Goal: Transaction & Acquisition: Obtain resource

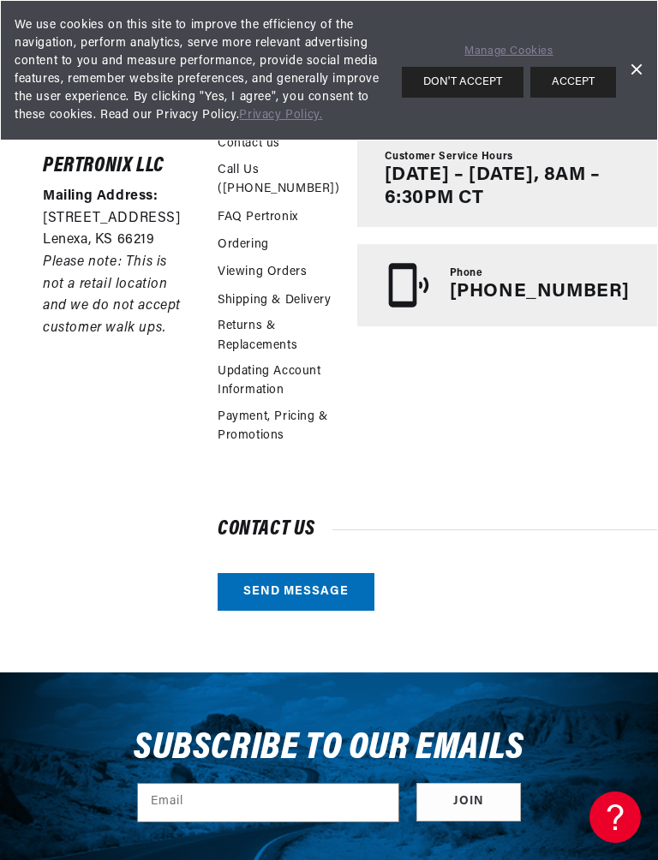
scroll to position [0, 454]
click at [638, 67] on link "Dismiss Banner" at bounding box center [636, 70] width 26 height 26
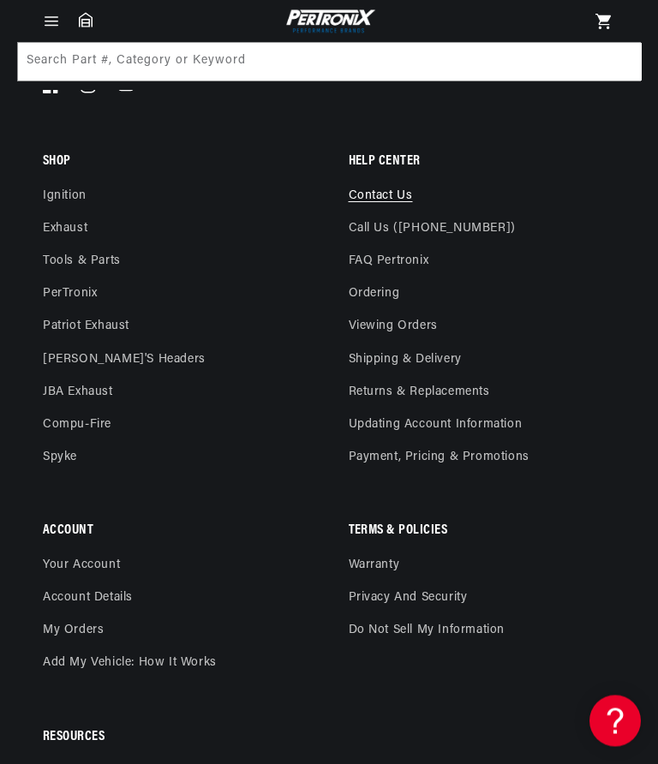
scroll to position [1278, 0]
click at [388, 257] on link "FAQ Pertronix" at bounding box center [389, 261] width 81 height 33
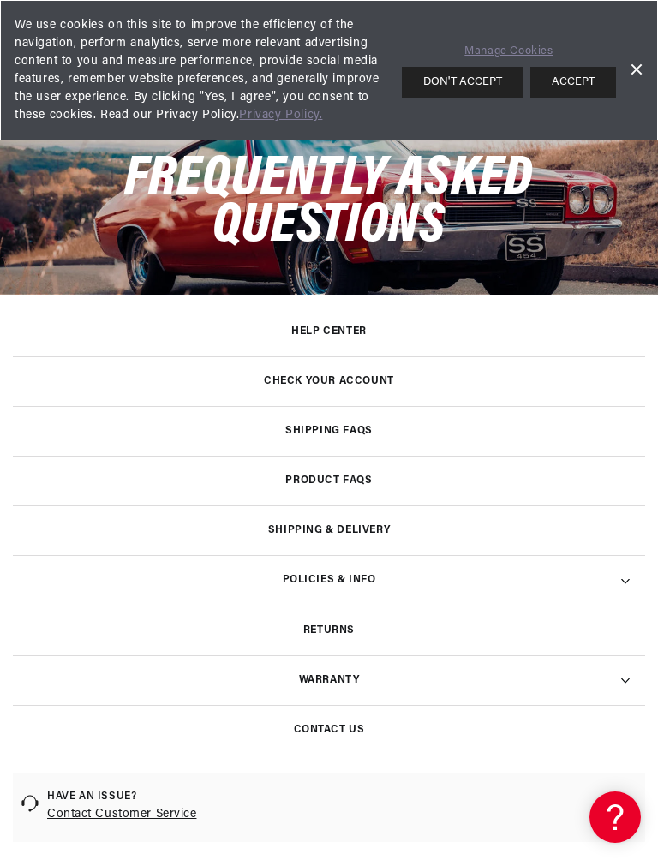
scroll to position [0, 454]
click at [640, 66] on link "Dismiss Banner" at bounding box center [636, 70] width 26 height 26
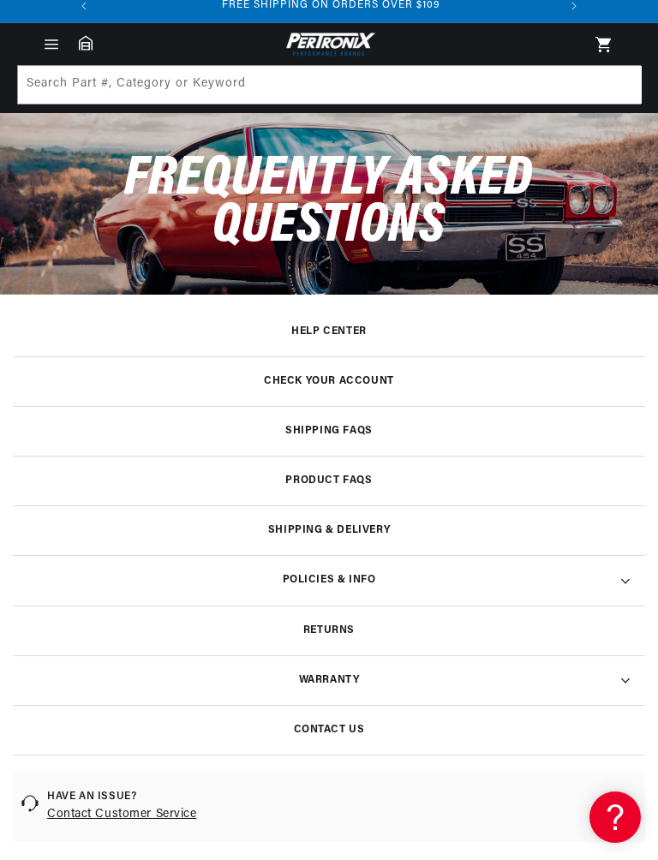
click at [334, 482] on h3 "Product FAQs" at bounding box center [328, 480] width 87 height 9
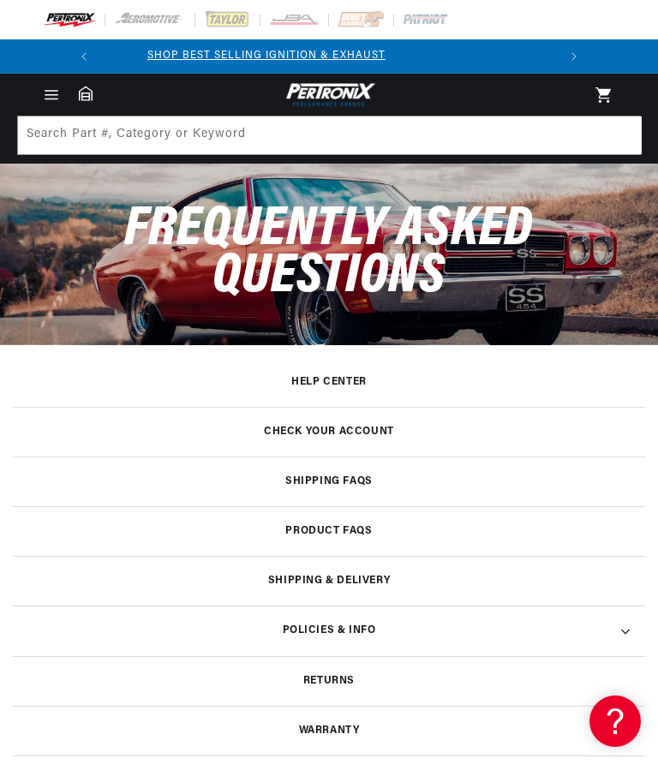
scroll to position [0, 0]
click at [628, 630] on icon at bounding box center [625, 632] width 8 height 4
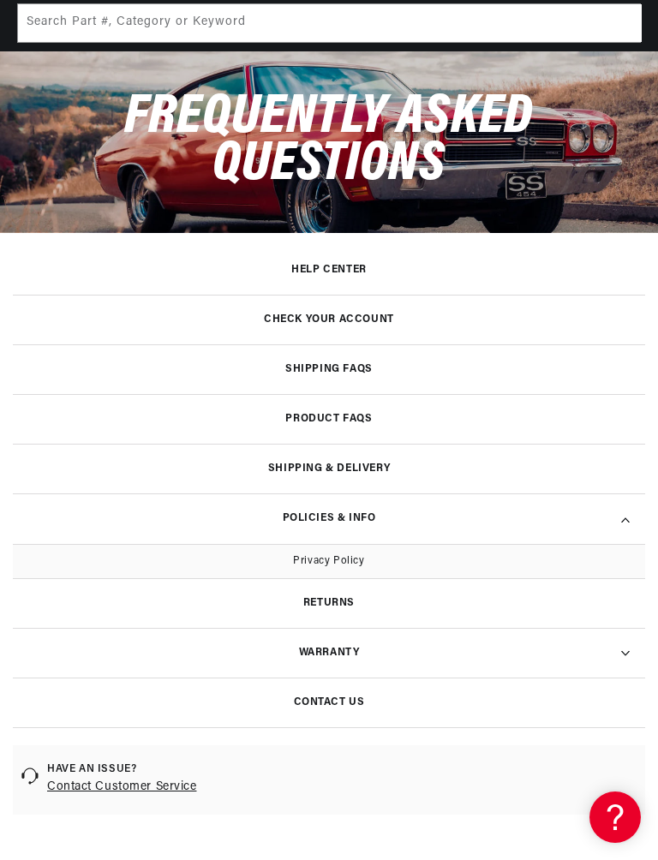
click at [337, 273] on h3 "Help Center" at bounding box center [328, 270] width 75 height 9
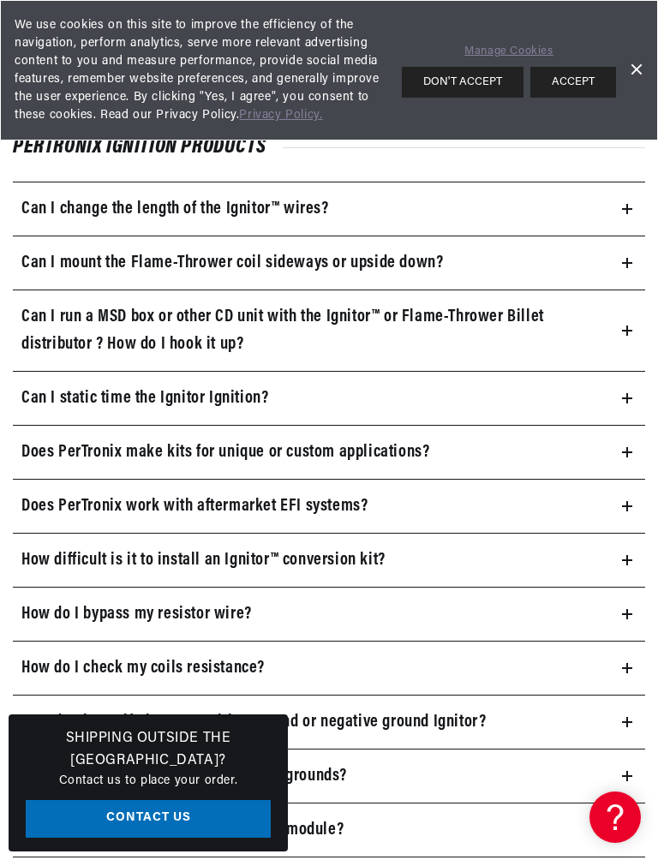
scroll to position [0, 454]
click at [624, 262] on icon at bounding box center [627, 263] width 10 height 10
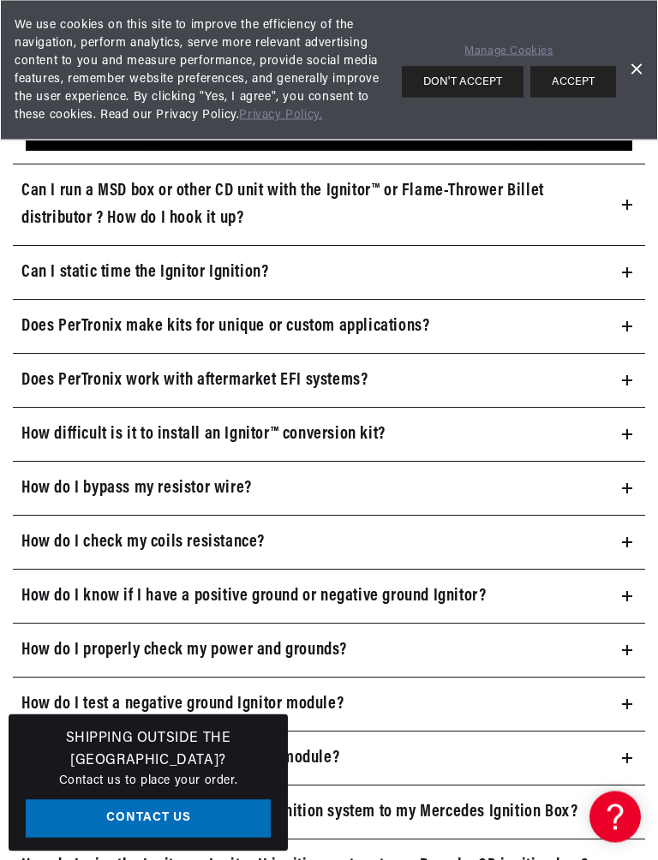
scroll to position [1388, 0]
click at [629, 489] on icon at bounding box center [627, 488] width 10 height 10
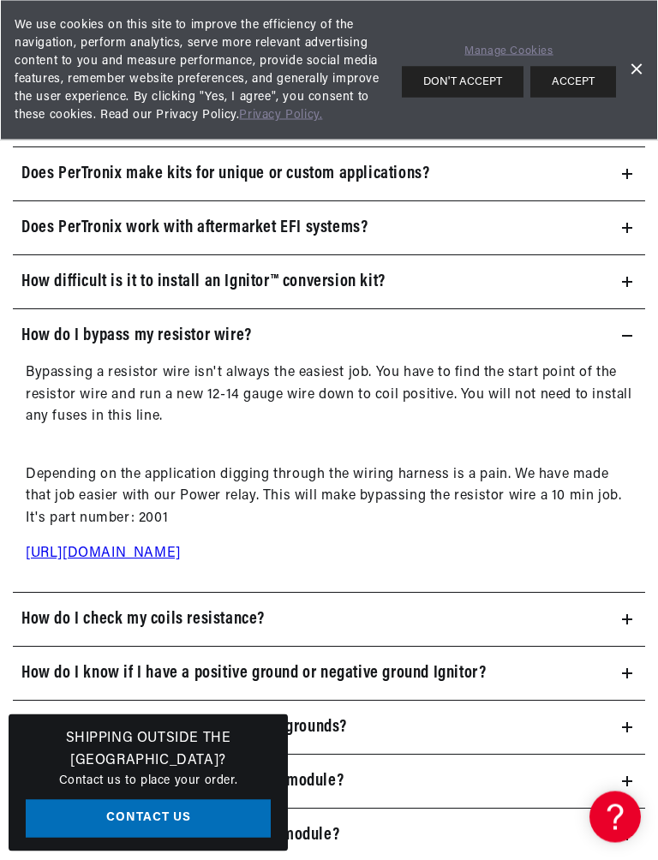
scroll to position [0, 0]
click at [640, 64] on link "Dismiss Banner" at bounding box center [636, 70] width 26 height 26
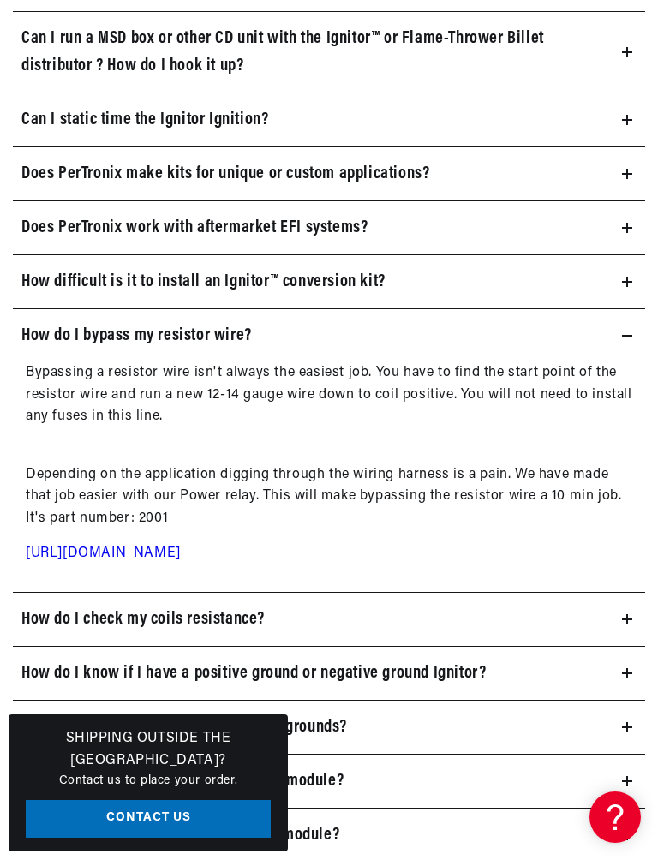
scroll to position [0, 454]
click at [181, 549] on link "http://shop.pertronix.com/pertronix-2001-ignition-power-relay-kit.html#.W5r5iKZ…" at bounding box center [103, 554] width 155 height 14
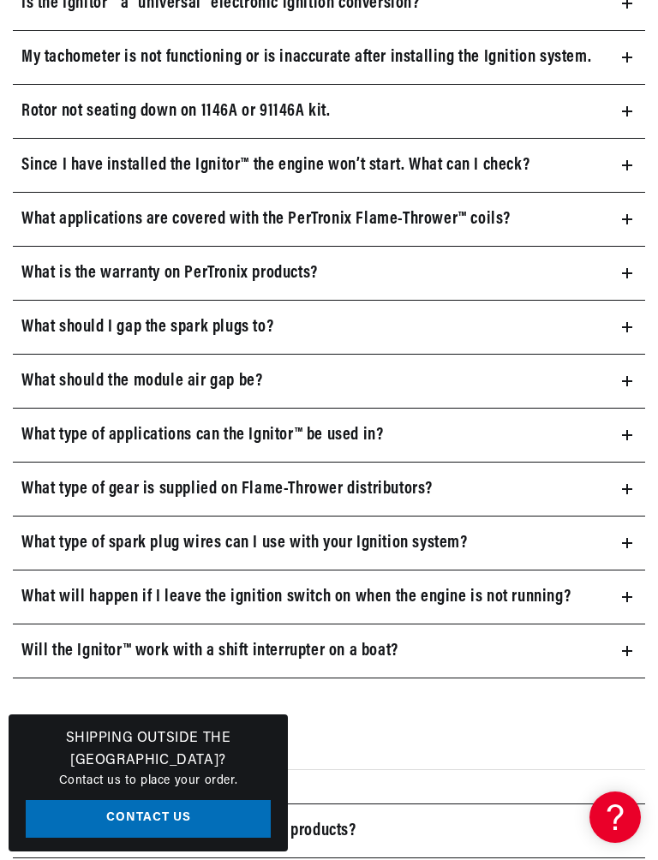
click at [624, 541] on summary "What type of spark plug wires can I use with your Ignition system?" at bounding box center [329, 543] width 632 height 53
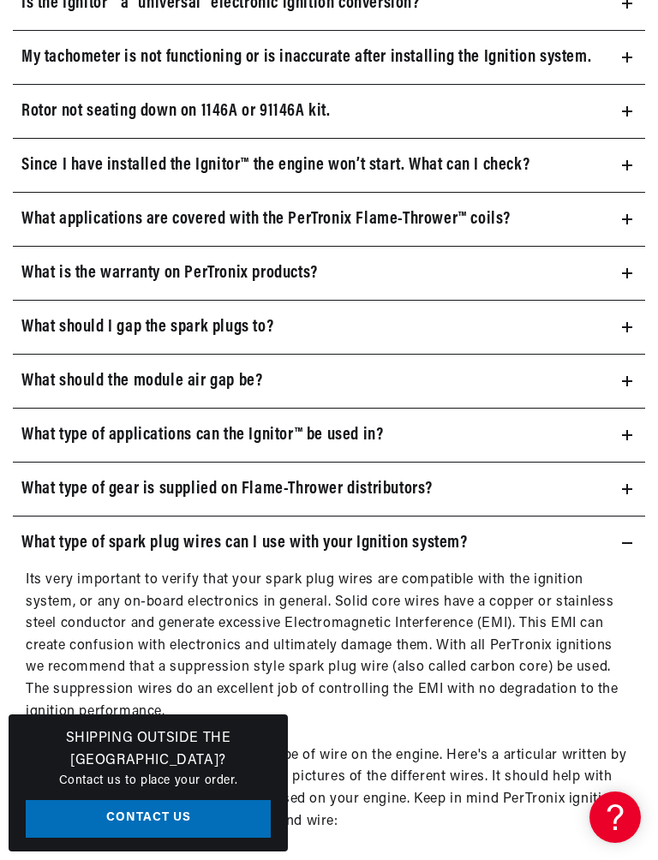
click at [639, 533] on summary "What type of spark plug wires can I use with your Ignition system?" at bounding box center [329, 543] width 632 height 53
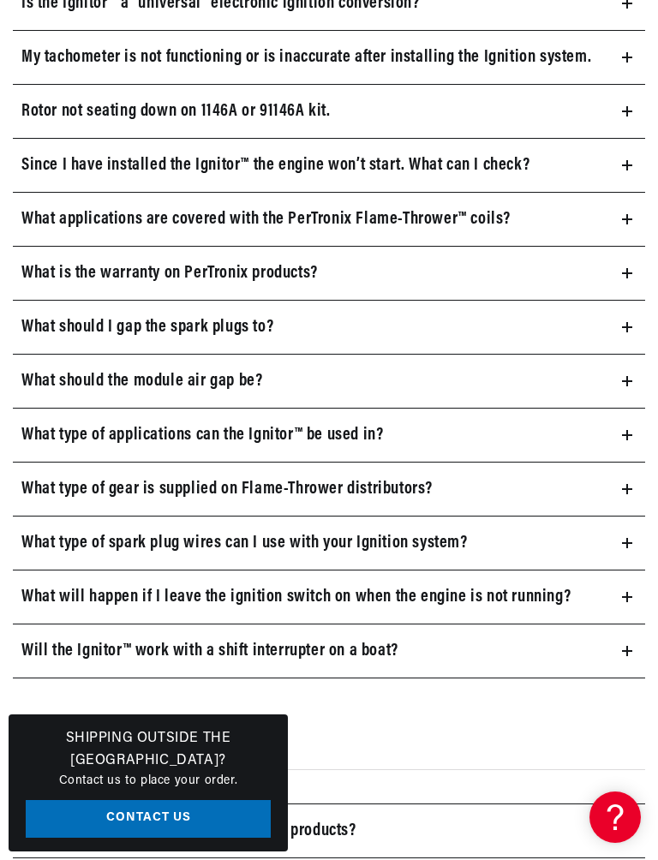
scroll to position [0, 0]
click at [624, 592] on icon at bounding box center [627, 597] width 10 height 10
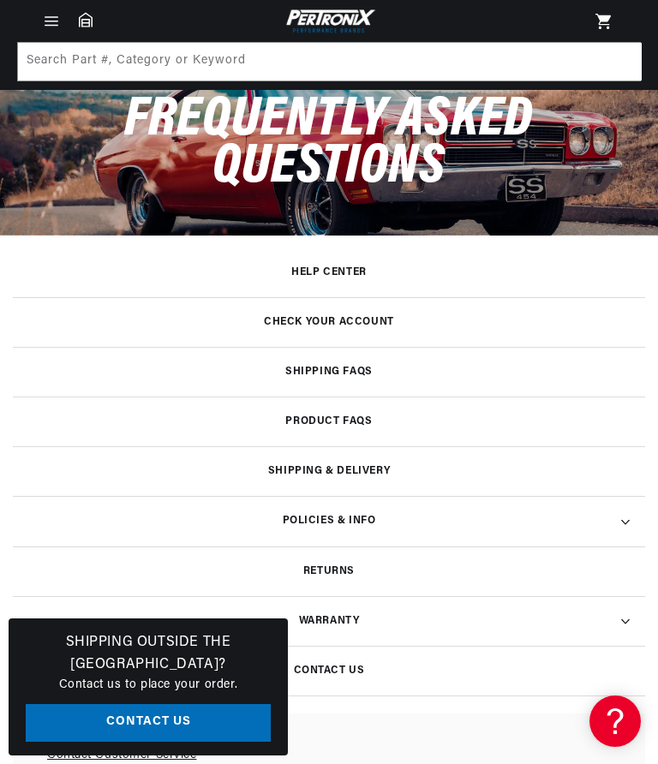
scroll to position [102, 0]
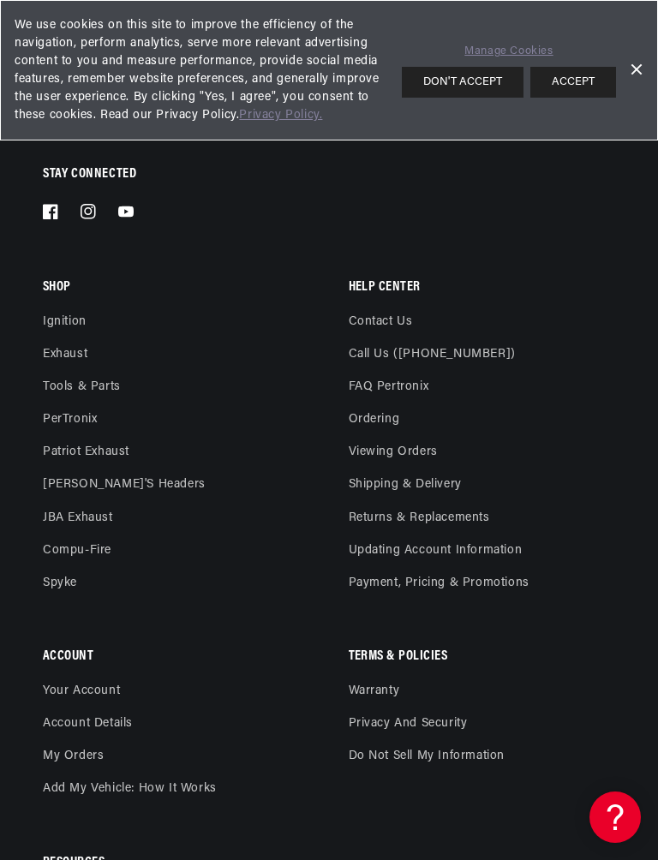
scroll to position [0, 454]
click at [642, 70] on link "Dismiss Banner" at bounding box center [636, 70] width 26 height 26
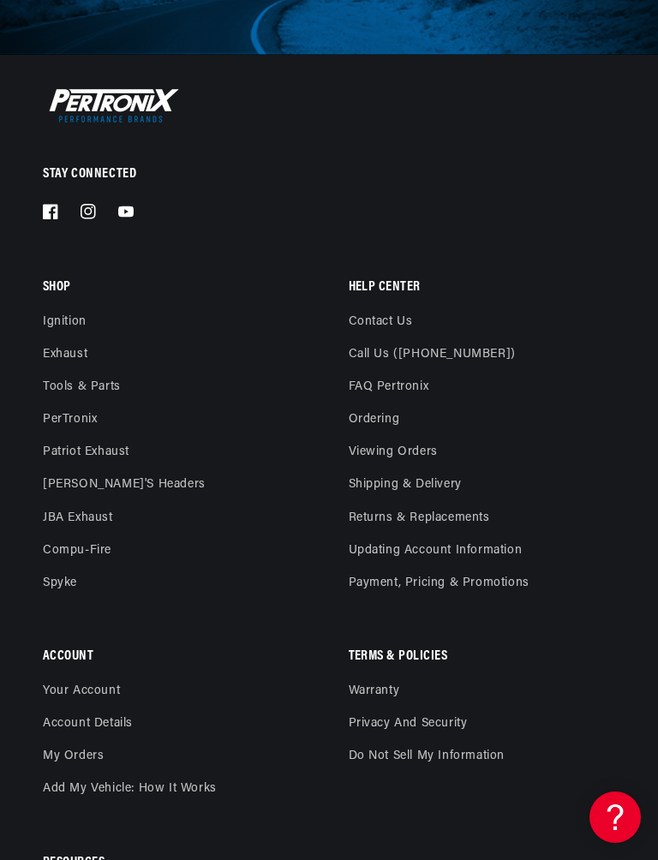
click at [82, 414] on link "PerTronix" at bounding box center [70, 420] width 54 height 33
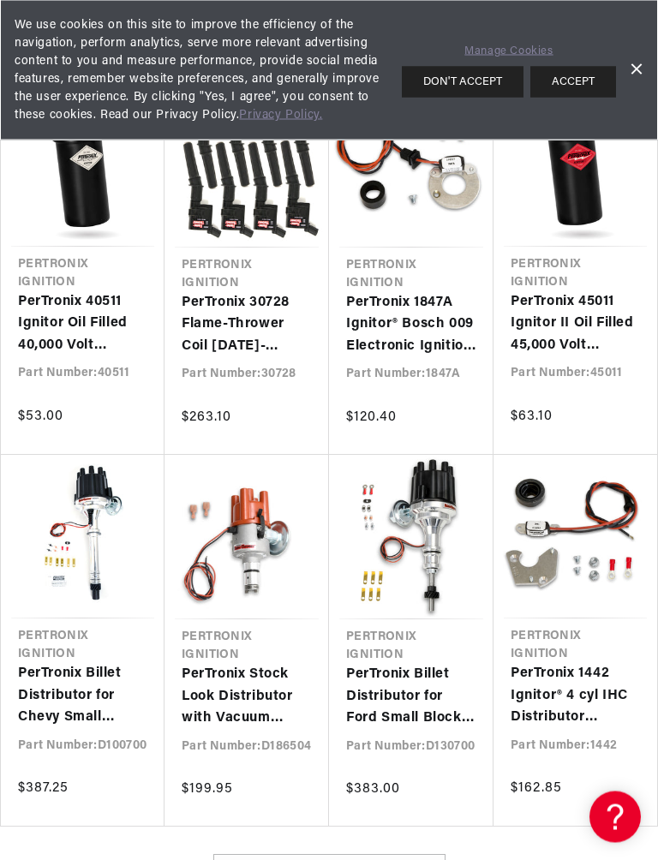
scroll to position [944, 0]
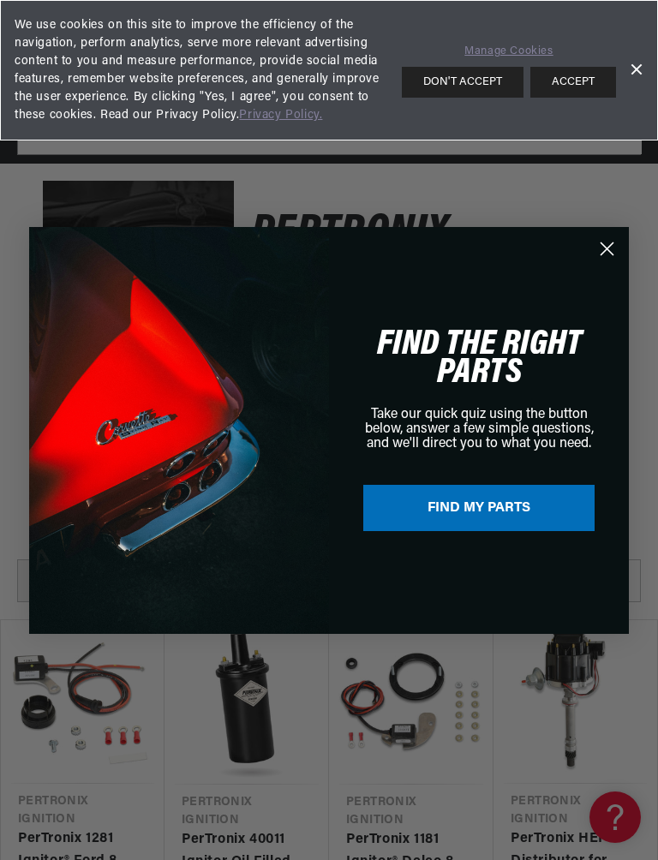
scroll to position [209, 0]
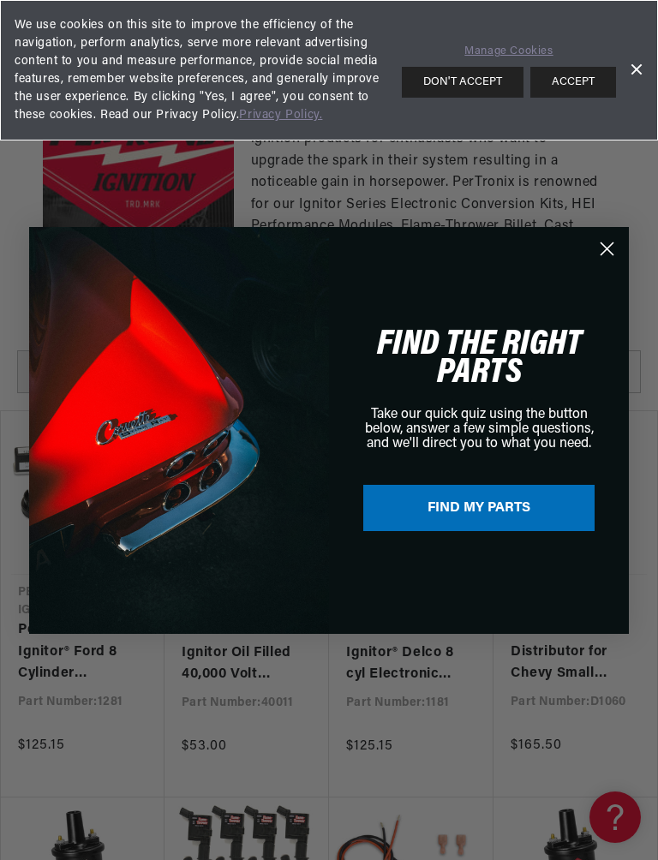
click at [60, 643] on div "Close dialog FIND THE RIGHT PARTS Take our quick quiz using the button below, a…" at bounding box center [329, 430] width 600 height 441
click at [611, 245] on icon "Close dialog" at bounding box center [608, 249] width 12 height 12
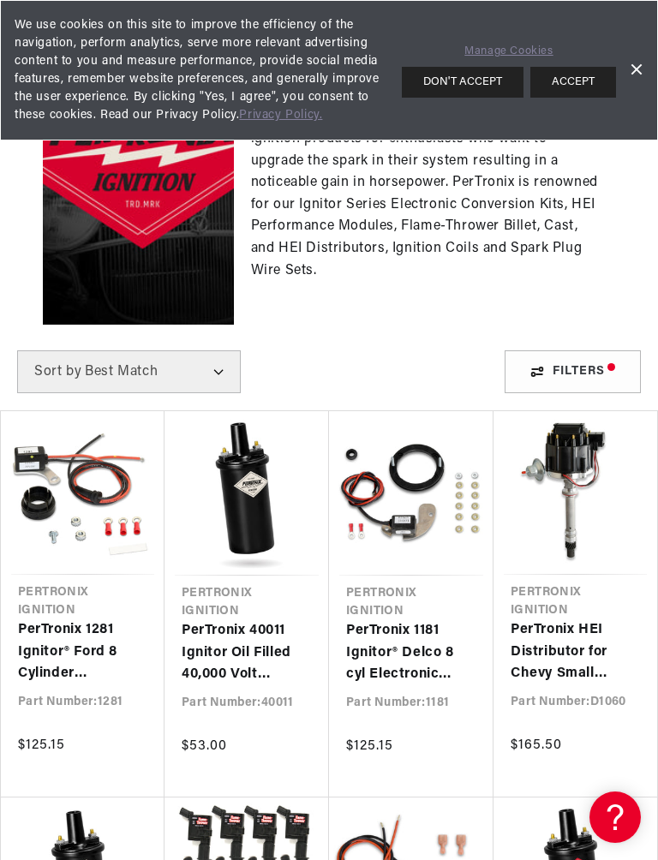
click at [75, 632] on link "PerTronix 1281 Ignitor® Ford 8 Cylinder Electronic Ignition Conversion Kit" at bounding box center [82, 653] width 129 height 66
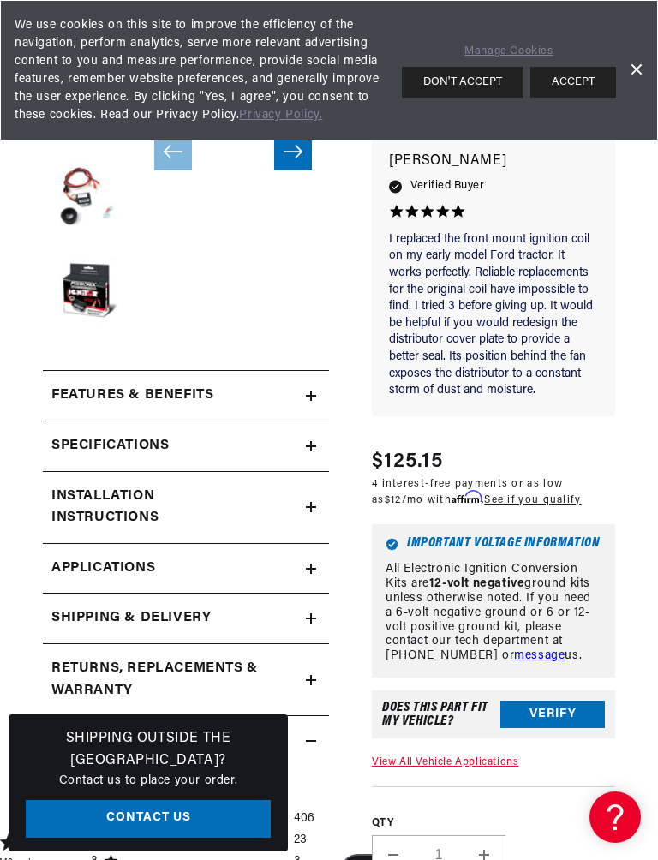
click at [644, 65] on link "Dismiss Banner" at bounding box center [636, 70] width 26 height 26
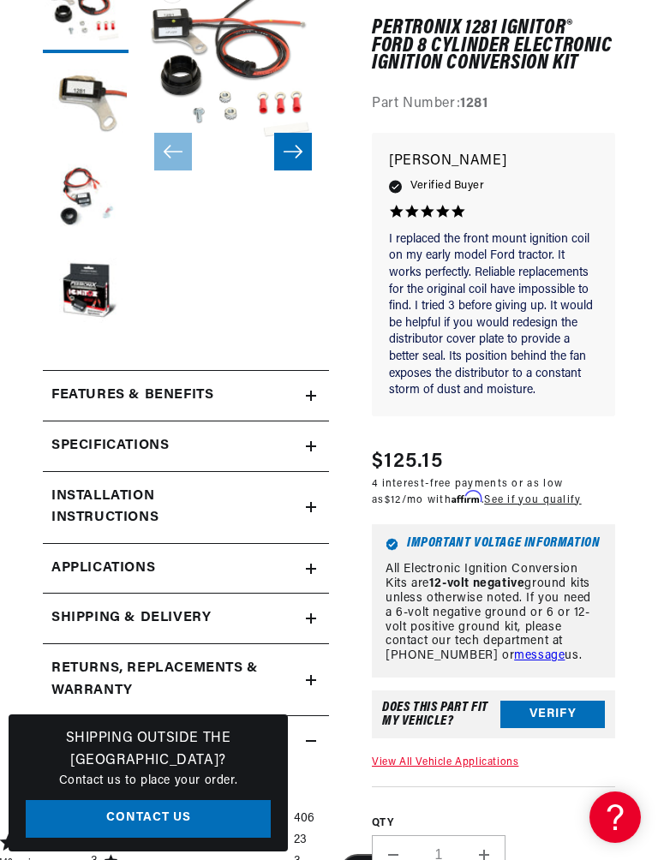
click at [315, 511] on summary "Installation instructions" at bounding box center [186, 507] width 286 height 71
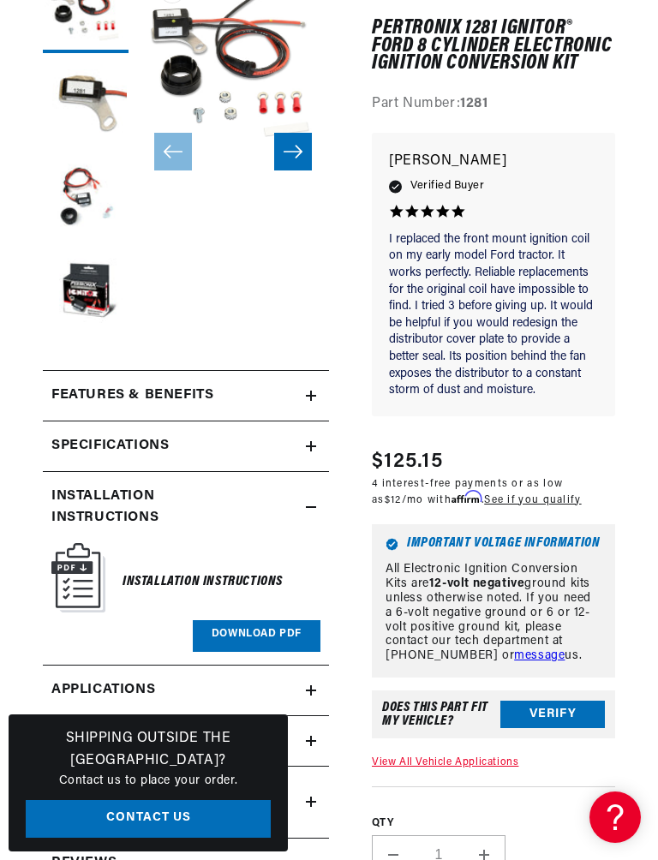
click at [256, 631] on link "Download PDF" at bounding box center [257, 636] width 128 height 32
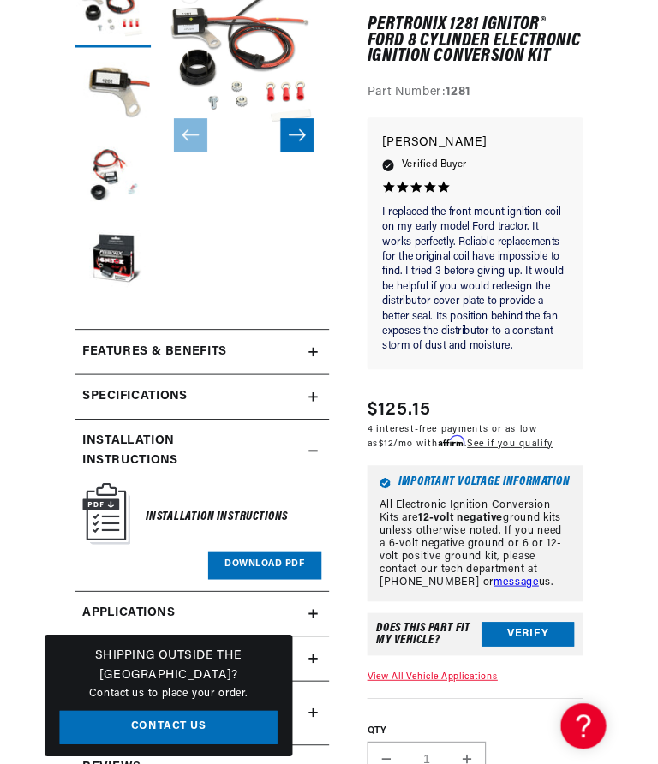
scroll to position [306, 0]
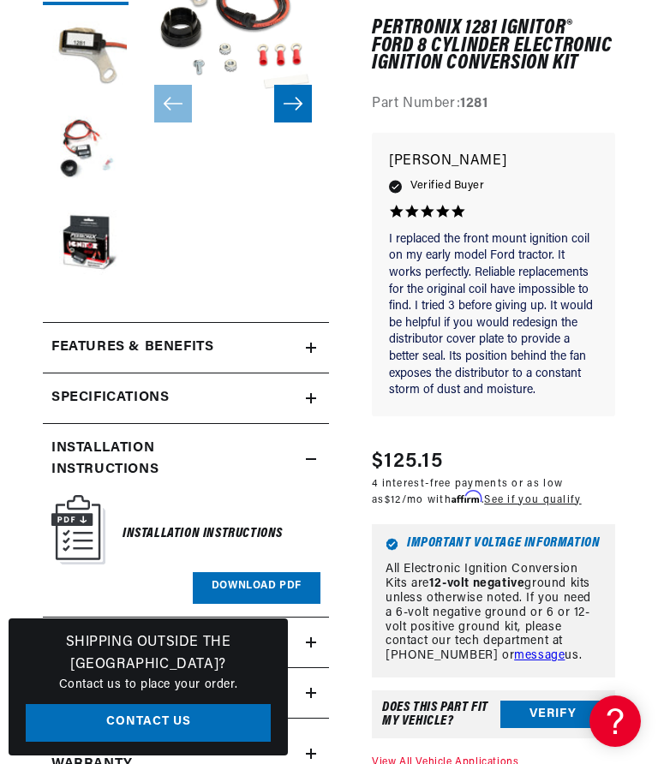
click at [315, 456] on icon at bounding box center [311, 459] width 10 height 10
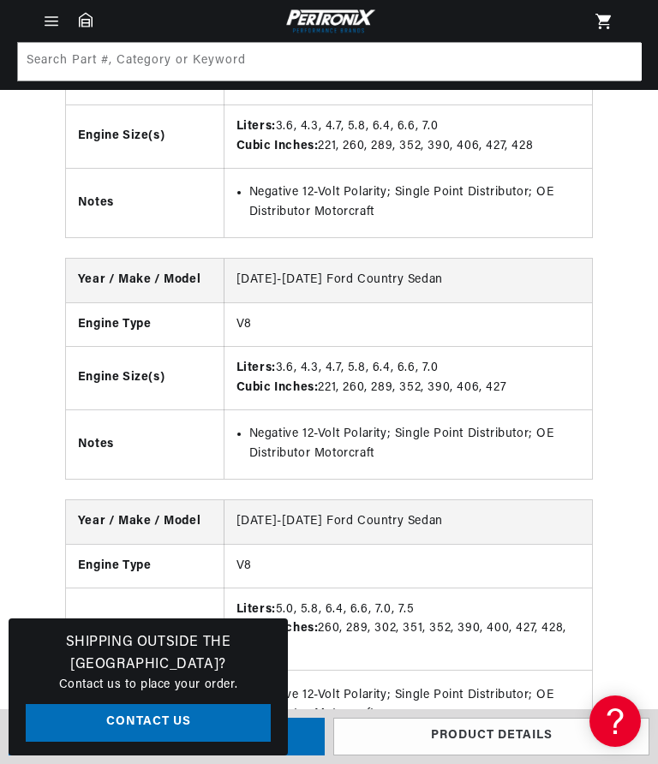
scroll to position [0, 0]
